Goal: Task Accomplishment & Management: Use online tool/utility

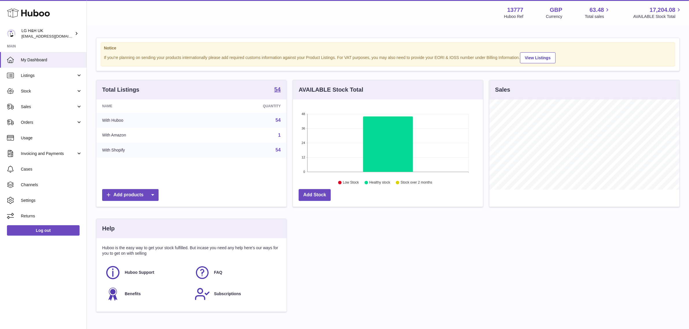
scroll to position [90, 190]
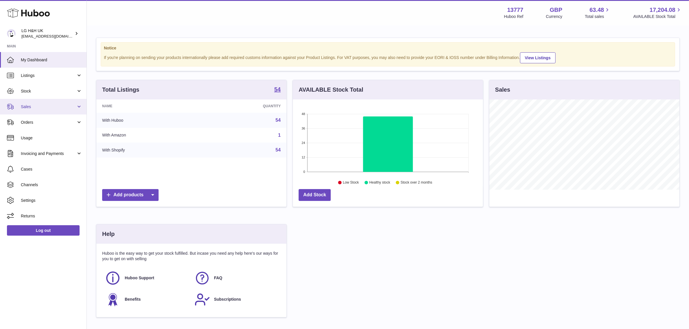
click at [51, 110] on link "Sales" at bounding box center [43, 107] width 86 height 16
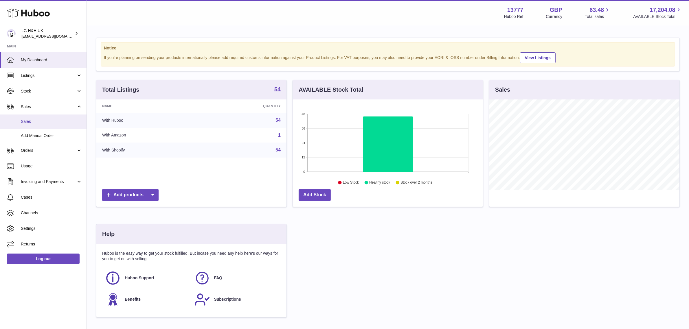
click at [29, 126] on link "Sales" at bounding box center [43, 122] width 86 height 14
